Goal: Transaction & Acquisition: Obtain resource

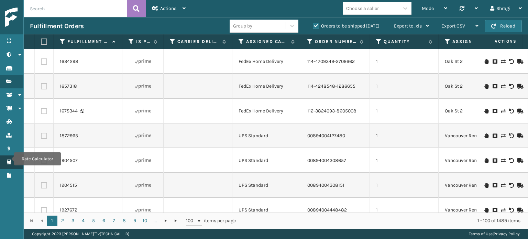
click at [10, 160] on icon "Rate Calculator" at bounding box center [9, 162] width 6 height 5
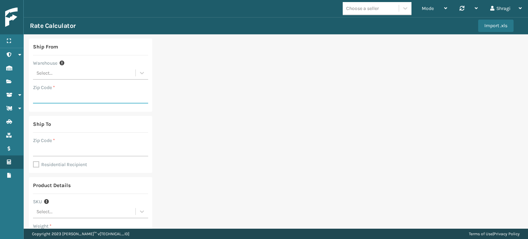
click at [78, 100] on input "Zip Code *" at bounding box center [90, 97] width 115 height 12
type input "08701"
click at [63, 147] on input "Zip Code *" at bounding box center [90, 150] width 115 height 12
type input "4"
type input "46193"
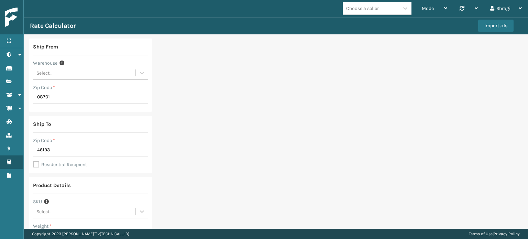
click at [186, 163] on div "Ship From Warehouse Select... Zip Code * 08701 Ship To Zip Code * 46193 Residen…" at bounding box center [276, 205] width 505 height 343
click at [63, 163] on label "Residential Recipient" at bounding box center [60, 165] width 54 height 6
click at [33, 161] on input "Residential Recipient" at bounding box center [33, 161] width 0 height 1
checkbox input "true"
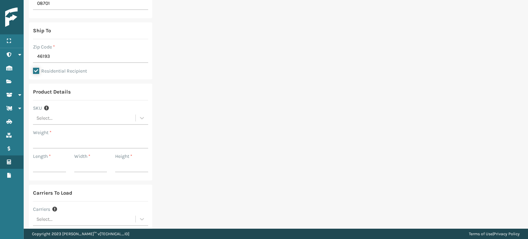
scroll to position [100, 0]
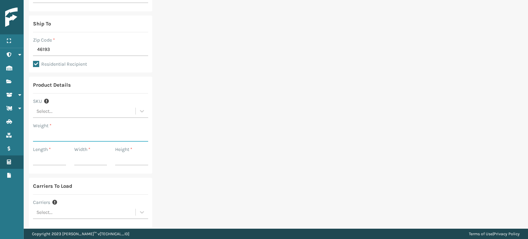
click at [86, 135] on input "Weight *" at bounding box center [90, 135] width 115 height 12
type input "1"
click at [44, 156] on input "Length *" at bounding box center [49, 159] width 33 height 12
type input "6"
click at [79, 154] on input "6" at bounding box center [90, 159] width 33 height 12
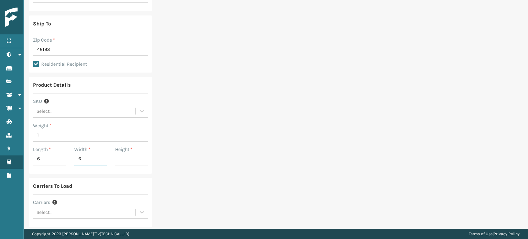
type input "6"
click at [113, 158] on div "Height *" at bounding box center [131, 158] width 41 height 24
click at [120, 158] on input "2" at bounding box center [131, 159] width 33 height 12
type input "2"
click at [89, 136] on input "1" at bounding box center [90, 135] width 115 height 12
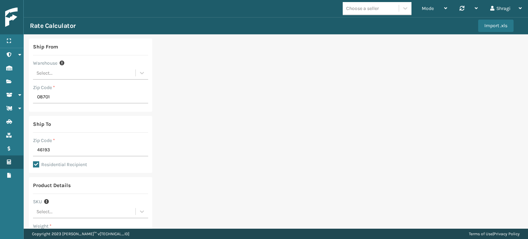
scroll to position [148, 0]
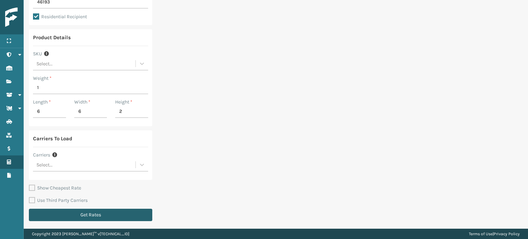
click at [143, 211] on button "Get Rates" at bounding box center [90, 215] width 123 height 12
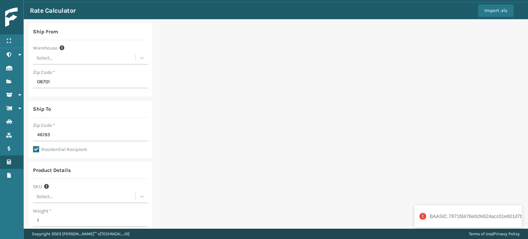
scroll to position [17, 0]
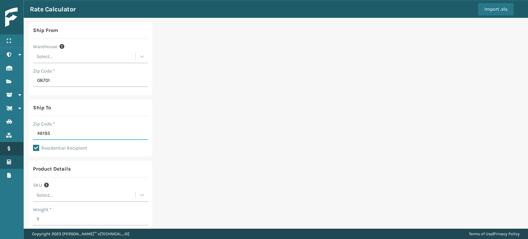
drag, startPoint x: 60, startPoint y: 138, endPoint x: 0, endPoint y: 147, distance: 60.4
click at [0, 0] on div "Menu Rate Calculator Administration Rate Calculator Inventory Rate Calculator F…" at bounding box center [264, 0] width 528 height 0
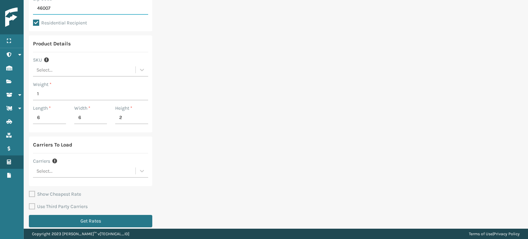
scroll to position [141, 0]
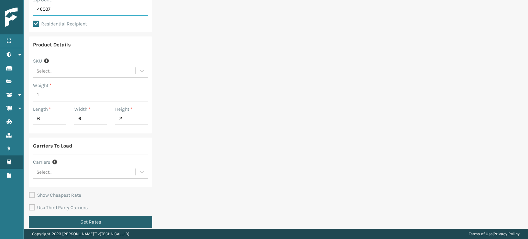
type input "46007"
click at [88, 223] on button "Get Rates" at bounding box center [90, 222] width 123 height 12
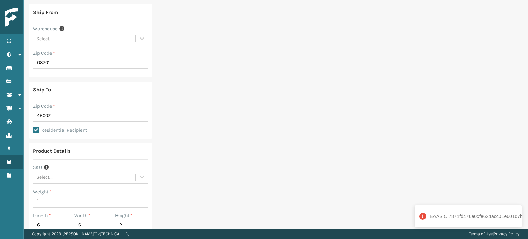
scroll to position [0, 0]
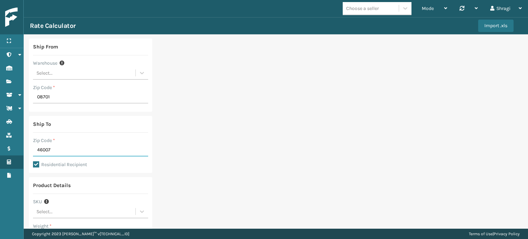
click at [84, 152] on input "46007" at bounding box center [90, 150] width 115 height 12
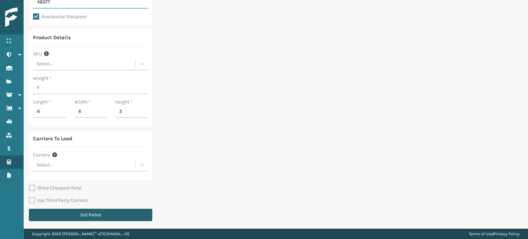
type input "46077"
click at [88, 218] on button "Get Rates" at bounding box center [90, 215] width 123 height 12
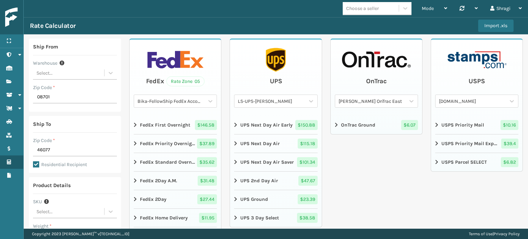
click at [442, 162] on strong "USPS Parcel SELECT" at bounding box center [464, 162] width 45 height 7
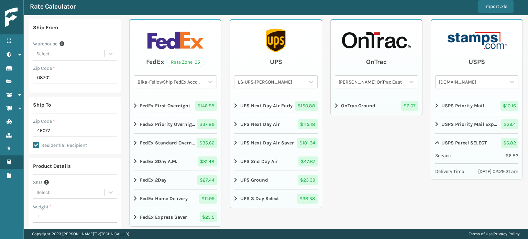
scroll to position [20, 0]
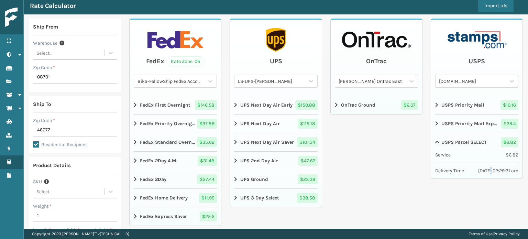
click at [479, 168] on span "[DATE] 02:29:31 am" at bounding box center [499, 170] width 40 height 7
click at [436, 142] on div "USPS Parcel SELECT" at bounding box center [462, 142] width 52 height 10
click at [364, 106] on strong "OnTrac Ground" at bounding box center [358, 104] width 34 height 7
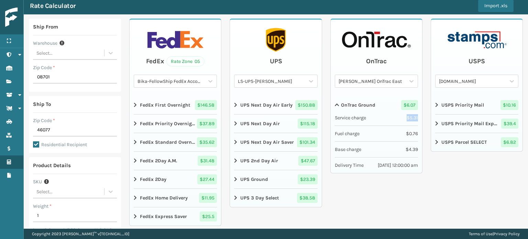
drag, startPoint x: 402, startPoint y: 117, endPoint x: 416, endPoint y: 122, distance: 14.1
click at [416, 122] on div "OnTrac [PERSON_NAME] OnTrac East OnTrac Ground $ 6.07 Service charge $ 5.31 Fue…" at bounding box center [377, 96] width 92 height 155
click at [406, 130] on span "$ 0.76" at bounding box center [412, 133] width 12 height 7
drag, startPoint x: 404, startPoint y: 132, endPoint x: 410, endPoint y: 133, distance: 6.6
click at [410, 133] on span "$ 0.76" at bounding box center [412, 133] width 12 height 7
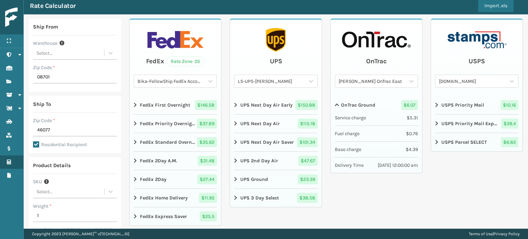
click at [396, 136] on li "Fuel charge $ 0.76" at bounding box center [376, 134] width 83 height 16
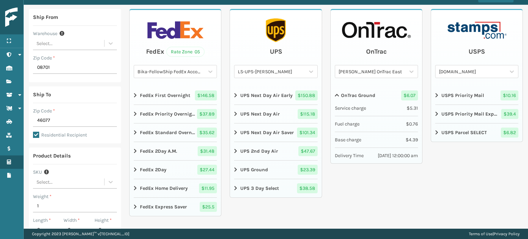
scroll to position [0, 0]
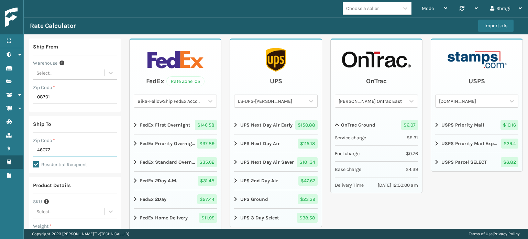
click at [61, 147] on input "46077" at bounding box center [75, 150] width 84 height 12
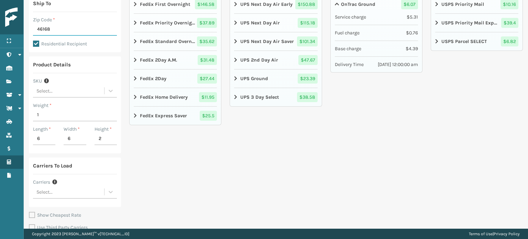
scroll to position [148, 0]
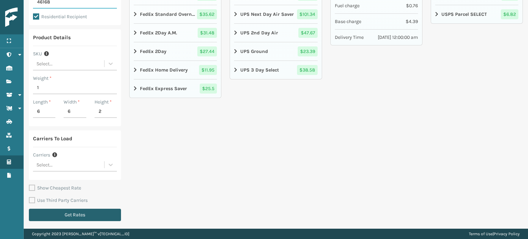
type input "46168"
click at [54, 220] on button "Get Rates" at bounding box center [75, 215] width 92 height 12
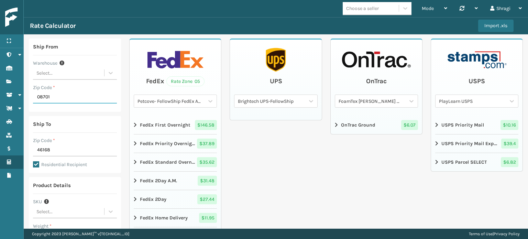
click at [72, 100] on input "08701" at bounding box center [75, 97] width 84 height 12
type input "0"
type input "1"
type input "19007"
click at [384, 153] on div "OnTrac FoamTex [PERSON_NAME] OnTrac East OnTrac Ground $ 6.07" at bounding box center [377, 206] width 92 height 335
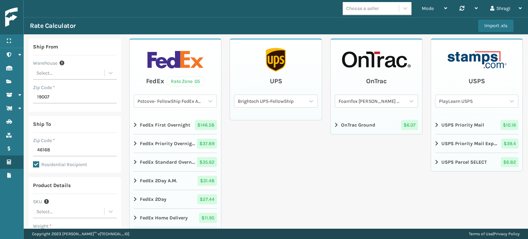
scroll to position [148, 0]
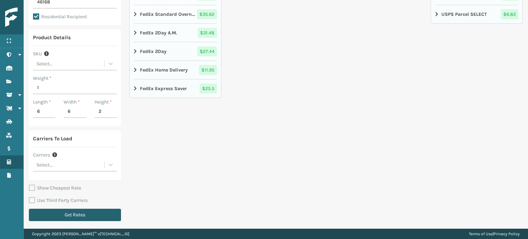
click at [107, 216] on button "Get Rates" at bounding box center [75, 215] width 92 height 12
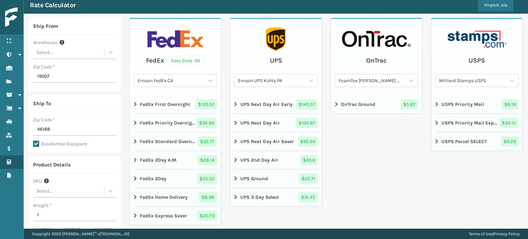
scroll to position [21, 0]
click at [436, 141] on div "USPS Parcel SELECT" at bounding box center [462, 142] width 52 height 10
click at [459, 99] on div "USPS Priority Mail" at bounding box center [460, 104] width 49 height 10
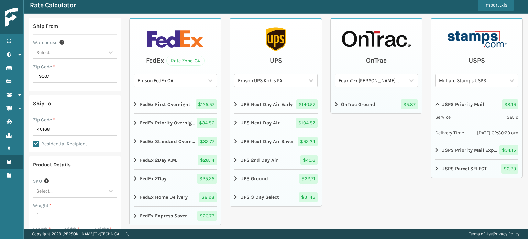
click at [459, 99] on div "USPS Priority Mail" at bounding box center [460, 104] width 49 height 10
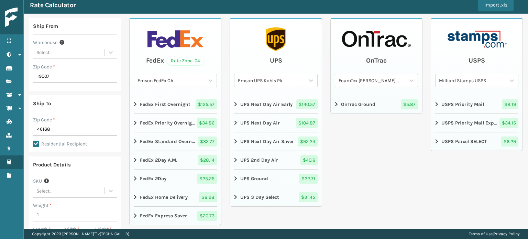
click at [385, 102] on div "OnTrac Ground $ 5.87" at bounding box center [376, 104] width 83 height 10
drag, startPoint x: 385, startPoint y: 102, endPoint x: 380, endPoint y: 101, distance: 4.7
click at [380, 101] on div "OnTrac Ground $ 5.87" at bounding box center [376, 104] width 83 height 10
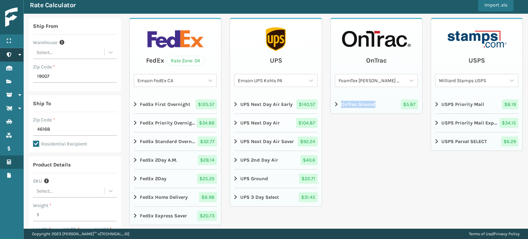
click at [10, 59] on link "Reports Administration" at bounding box center [11, 54] width 23 height 13
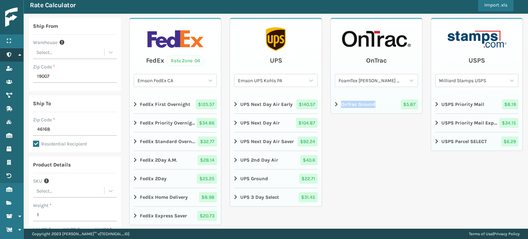
click at [12, 54] on link "Administration Administration" at bounding box center [11, 54] width 23 height 13
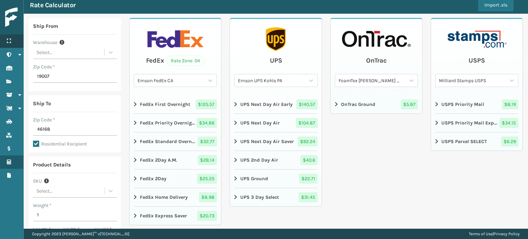
click at [3, 41] on div "Menu" at bounding box center [11, 41] width 23 height 14
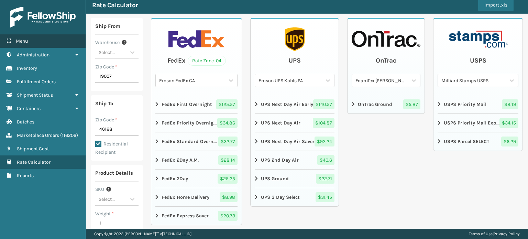
click at [3, 41] on div "Menu" at bounding box center [43, 41] width 86 height 14
